Goal: Task Accomplishment & Management: Manage account settings

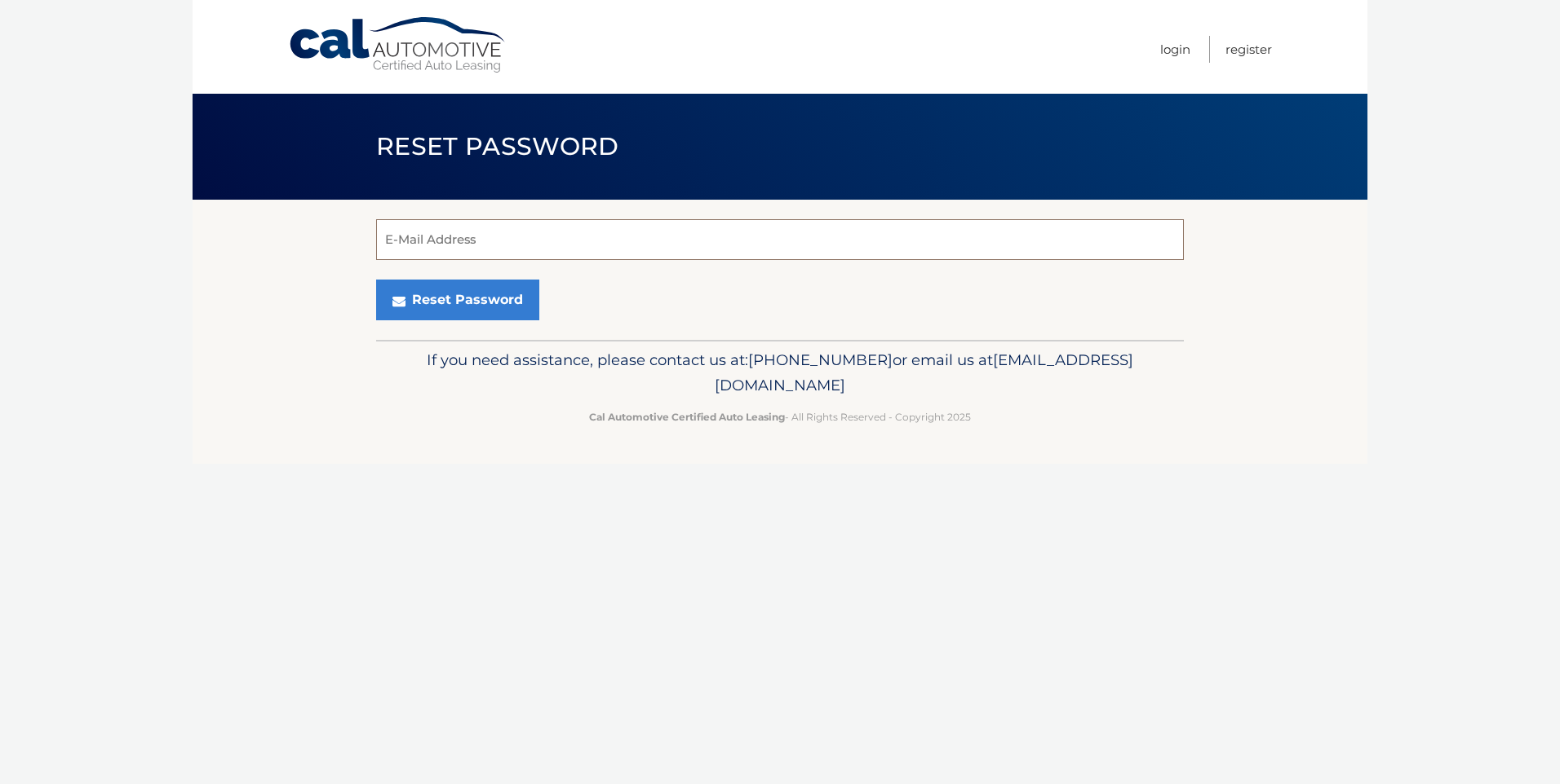
click at [466, 234] on input "E-Mail Address" at bounding box center [780, 240] width 808 height 41
type input "[EMAIL_ADDRESS][DOMAIN_NAME]"
click at [454, 306] on button "Reset Password" at bounding box center [458, 300] width 163 height 41
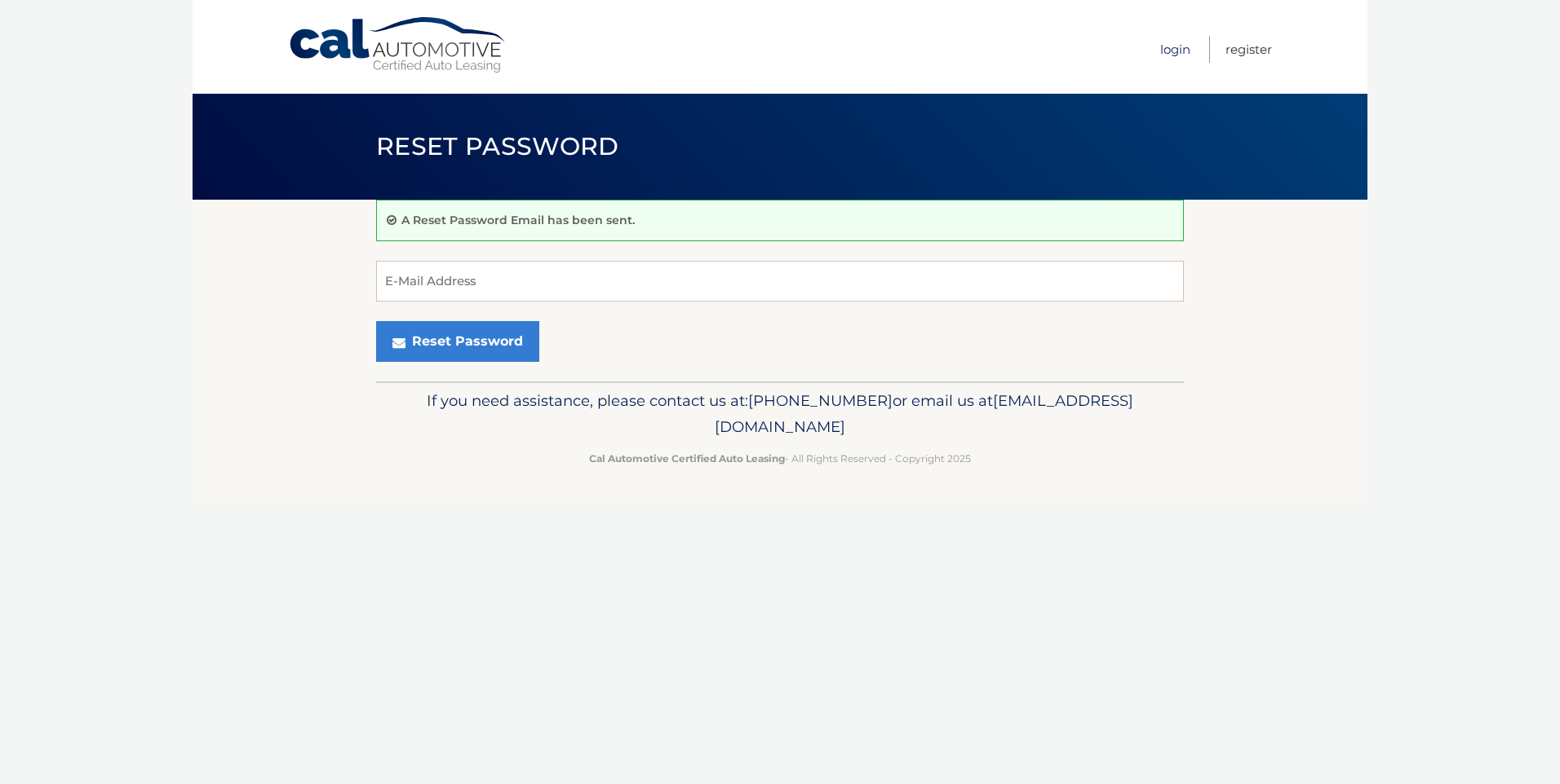
click at [1176, 48] on link "Login" at bounding box center [1175, 49] width 30 height 26
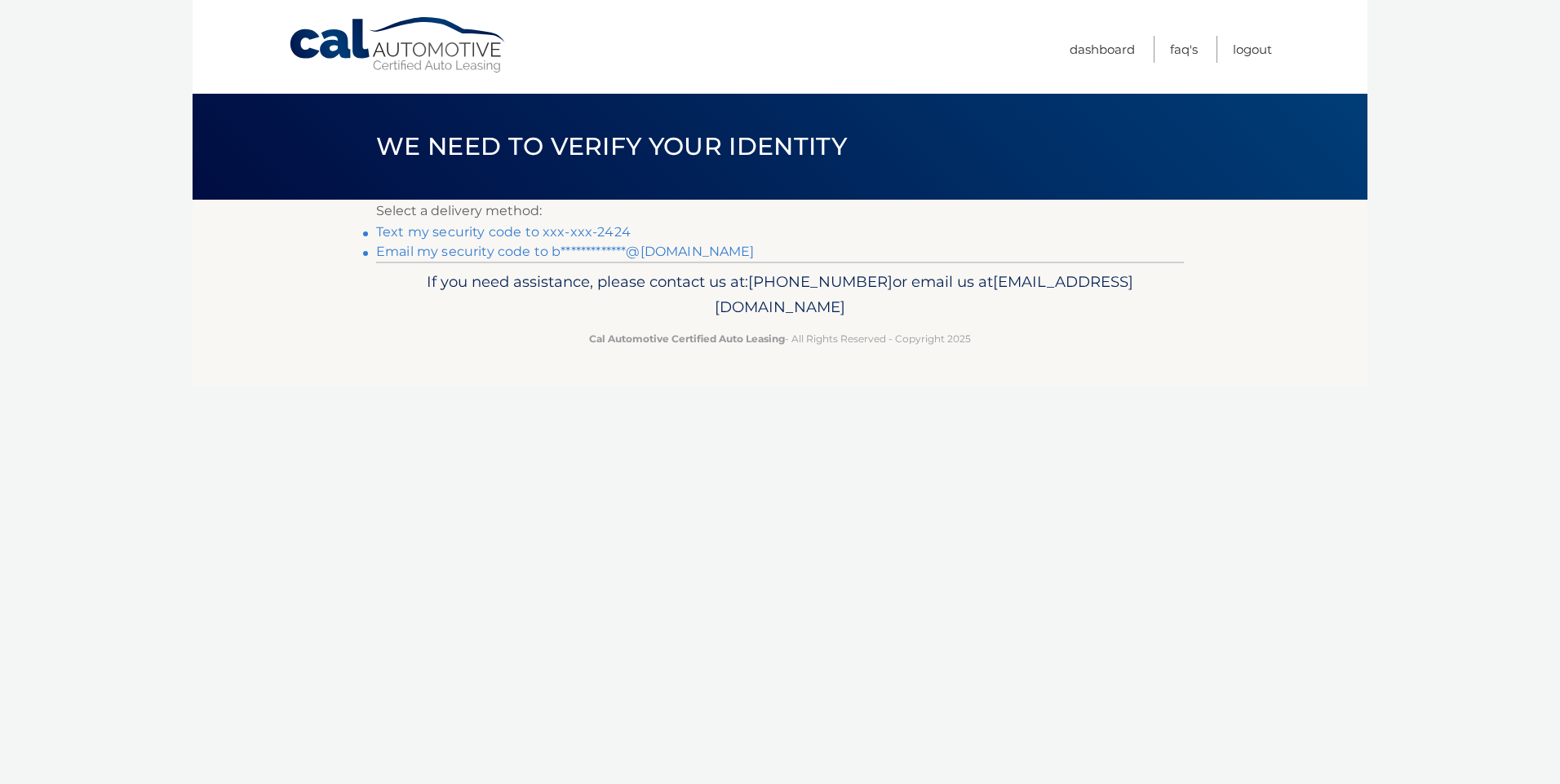
click at [431, 235] on link "Text my security code to xxx-xxx-2424" at bounding box center [504, 232] width 255 height 16
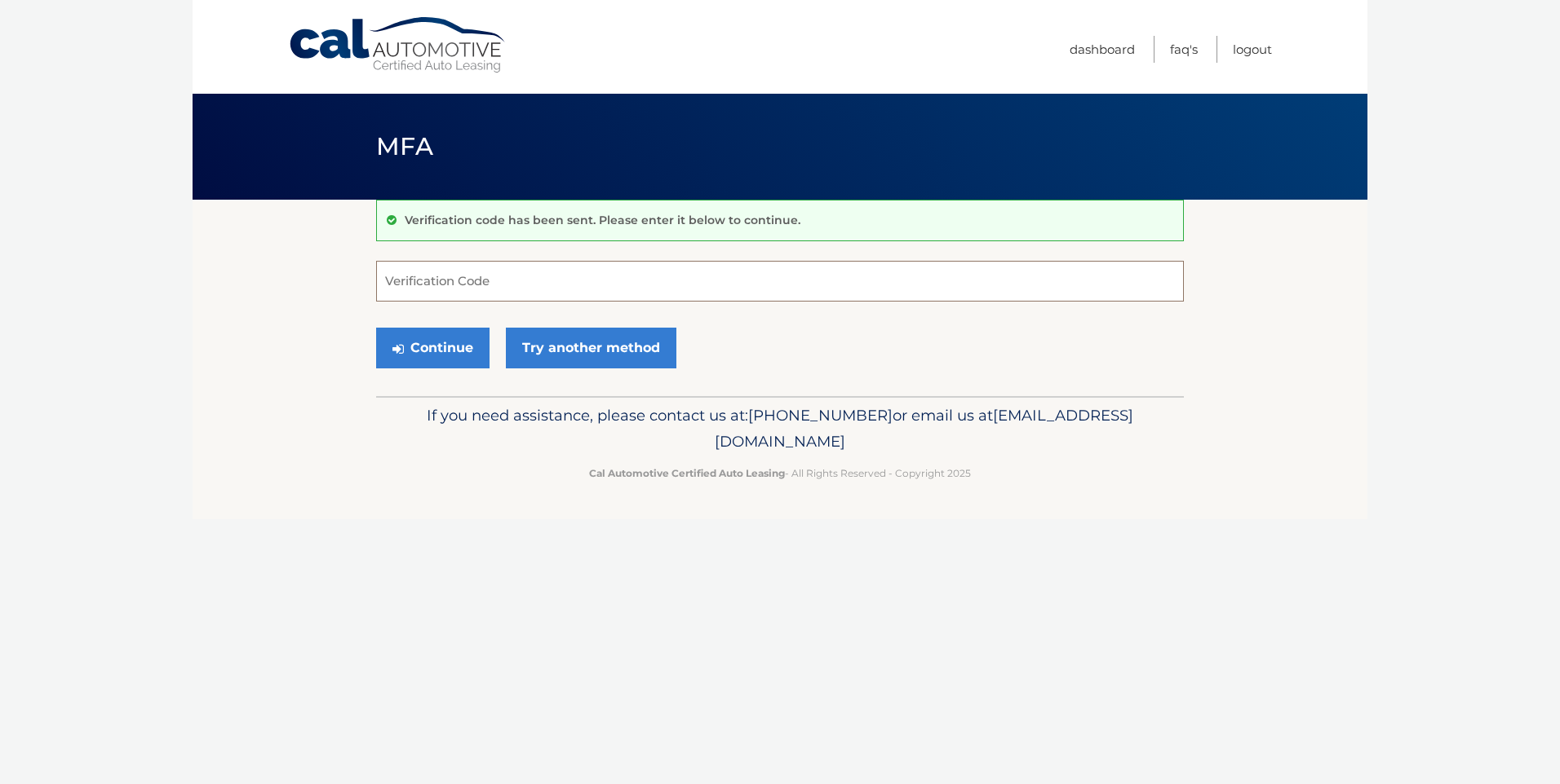
click at [485, 284] on input "Verification Code" at bounding box center [780, 281] width 808 height 41
type input "254956"
click at [377, 328] on button "Continue" at bounding box center [433, 349] width 114 height 41
click at [447, 341] on button "Continue" at bounding box center [433, 349] width 114 height 41
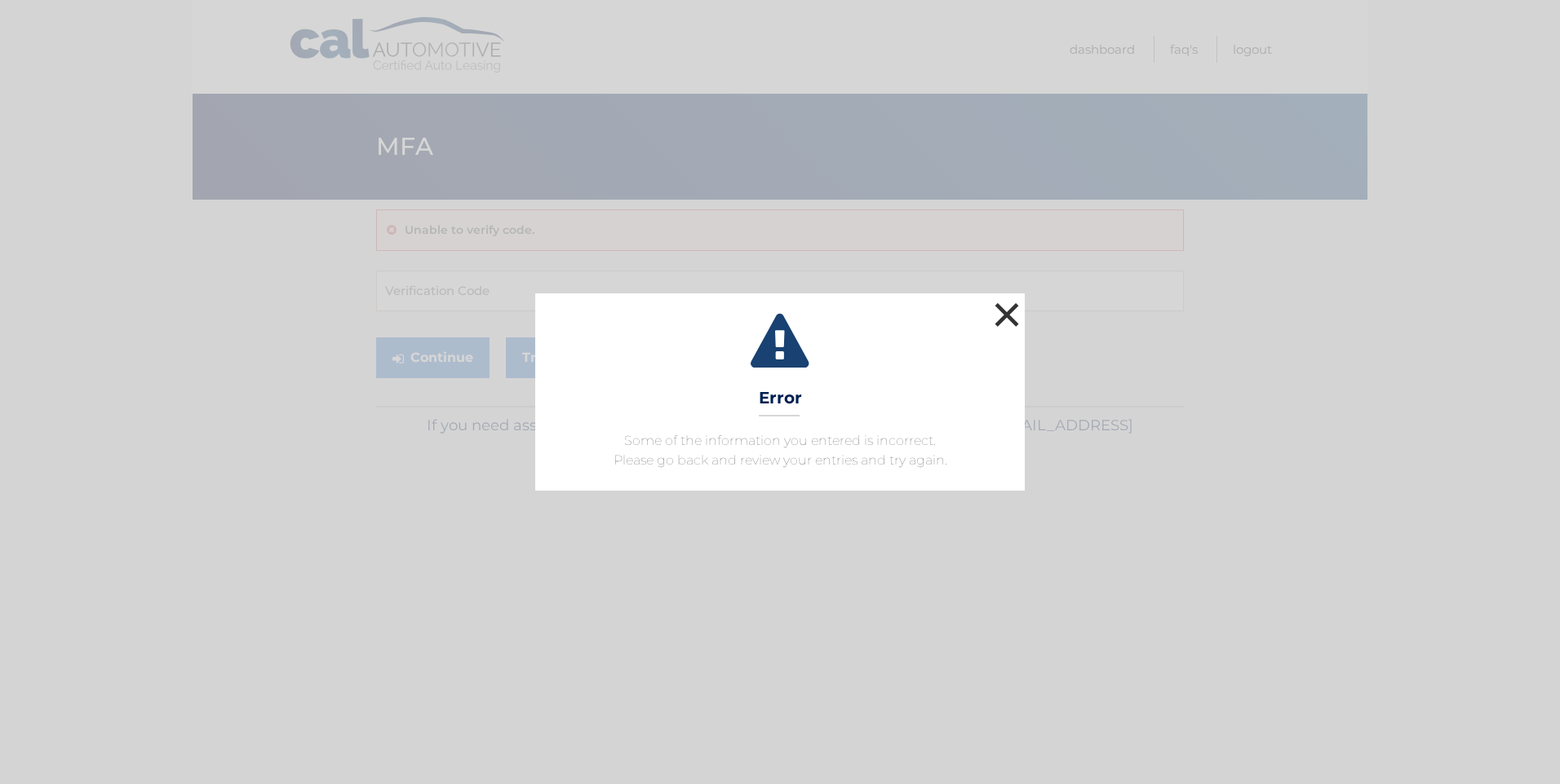
click at [1017, 316] on button "×" at bounding box center [1006, 315] width 32 height 32
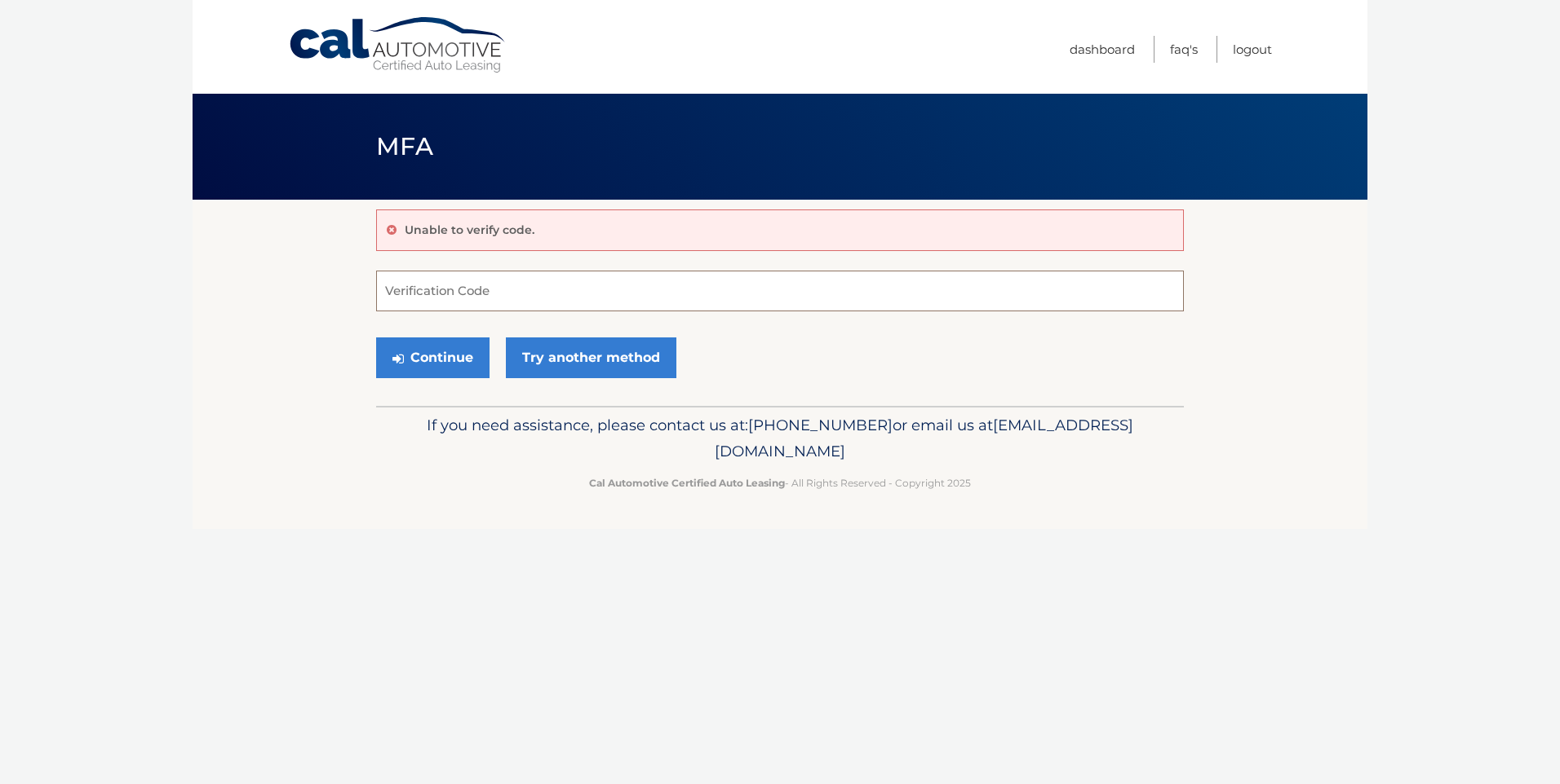
click at [419, 299] on input "Verification Code" at bounding box center [780, 291] width 808 height 41
type input "254956"
click at [426, 366] on button "Continue" at bounding box center [433, 358] width 114 height 41
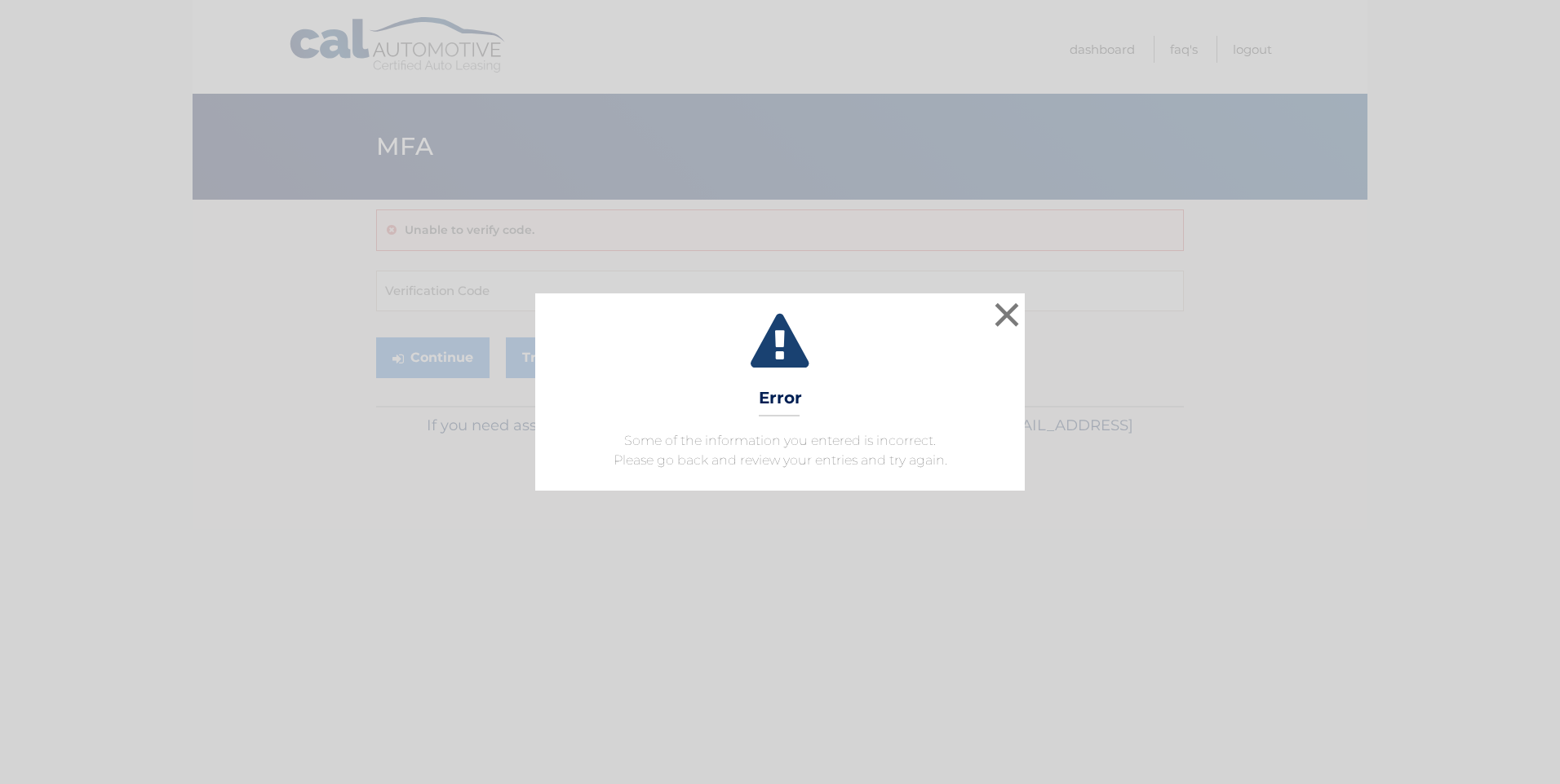
click at [1025, 309] on div "× Error Some of the information you entered is incorrect. Please go back and re…" at bounding box center [780, 392] width 1547 height 197
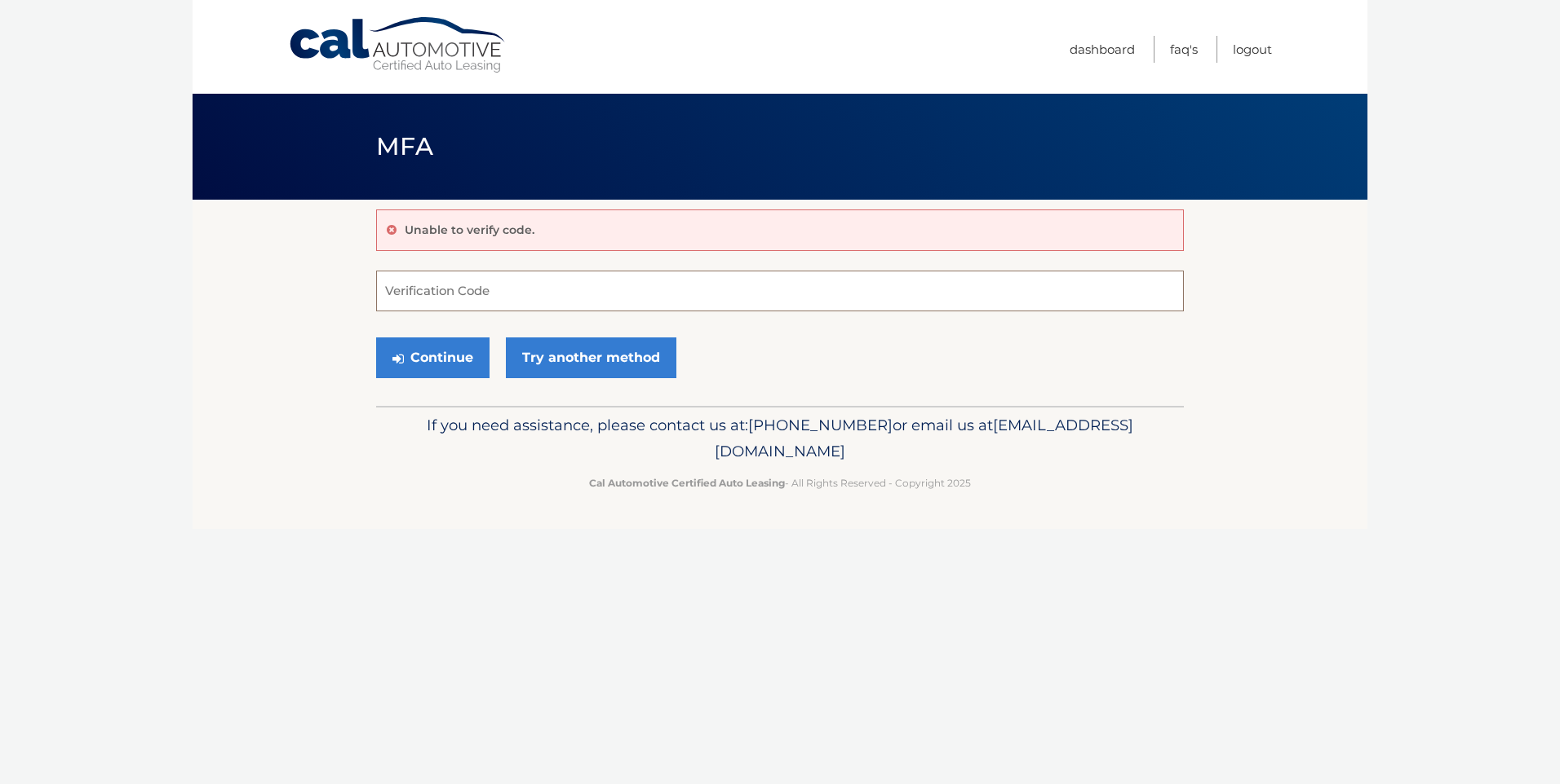
click at [512, 294] on input "Verification Code" at bounding box center [780, 291] width 808 height 41
click at [576, 362] on link "Try another method" at bounding box center [591, 358] width 171 height 41
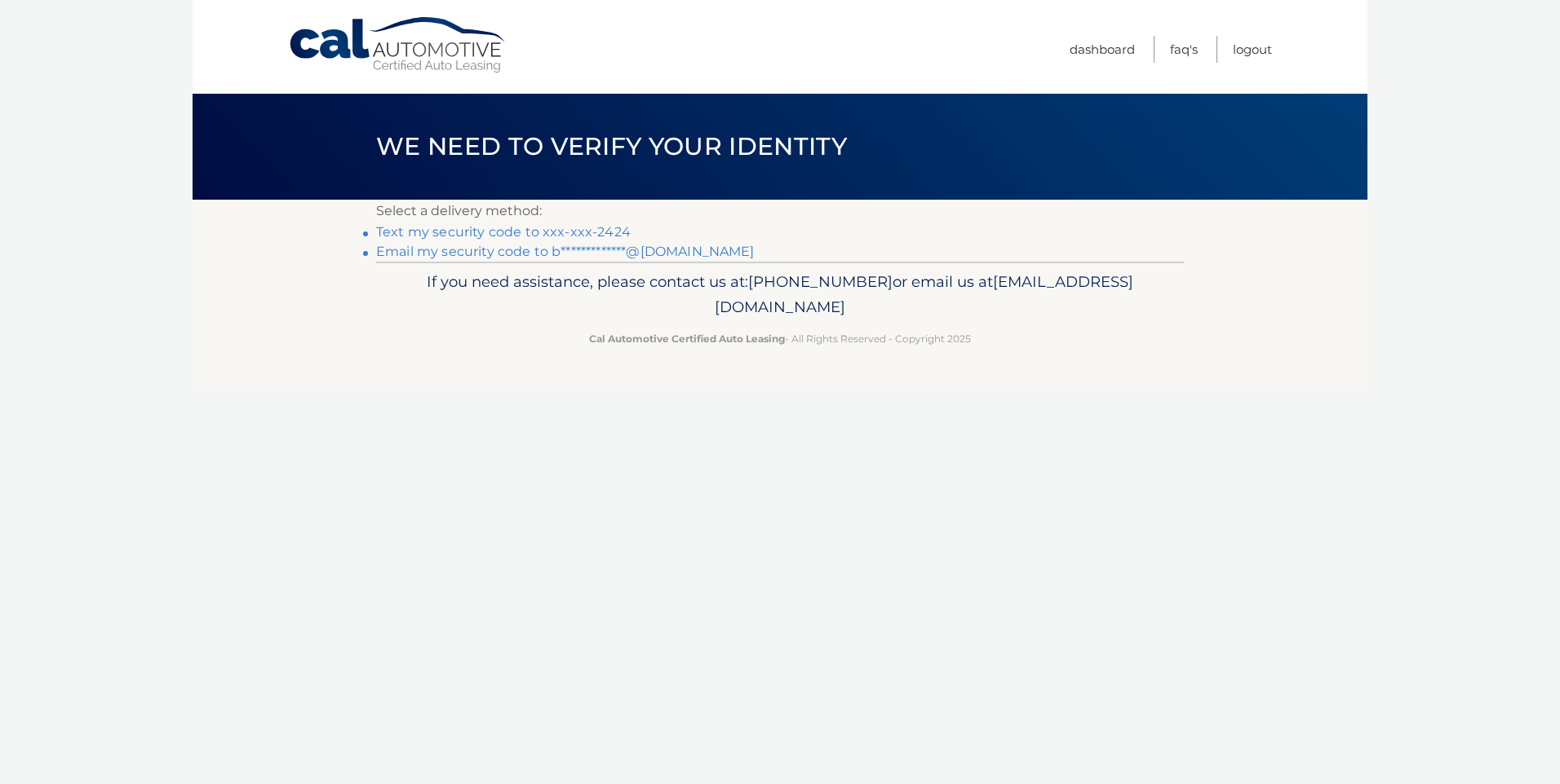
click at [475, 230] on link "Text my security code to xxx-xxx-2424" at bounding box center [504, 232] width 255 height 16
